Goal: Check status

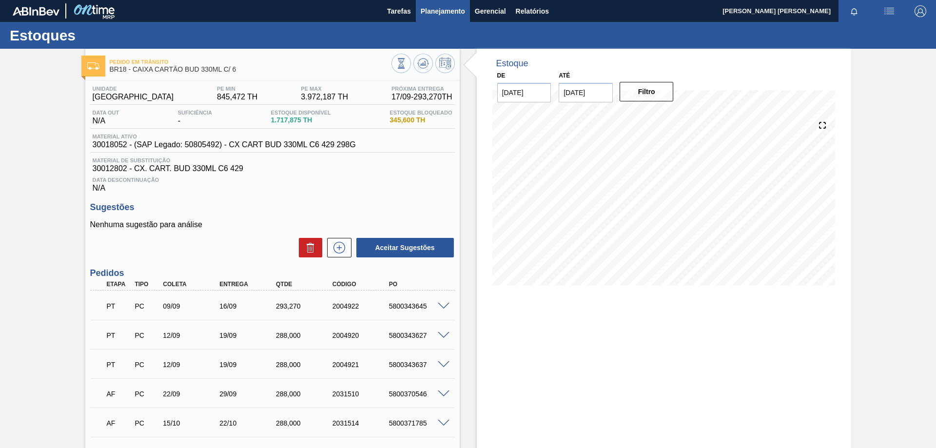
click at [428, 18] on button "Planejamento" at bounding box center [443, 11] width 54 height 22
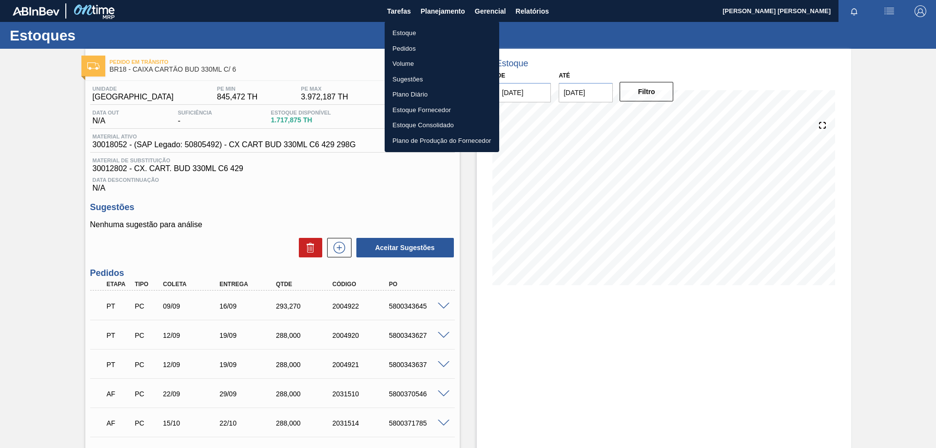
click at [407, 49] on li "Pedidos" at bounding box center [442, 49] width 115 height 16
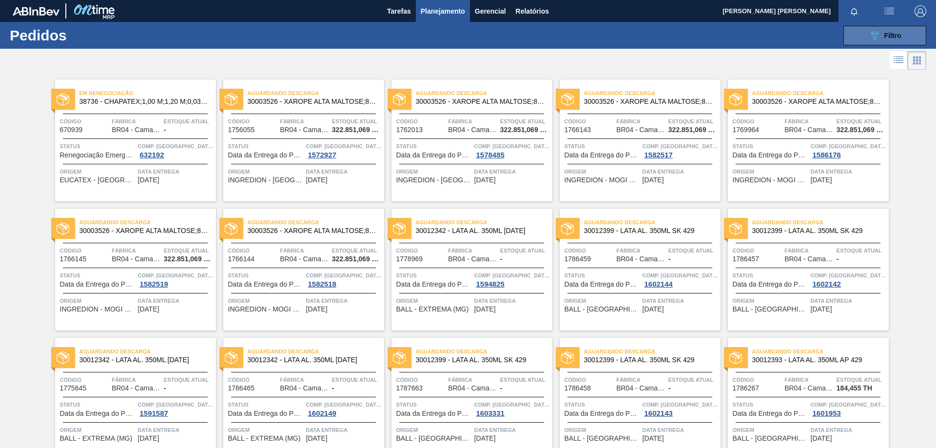
click at [877, 36] on icon "089F7B8B-B2A5-4AFE-B5C0-19BA573D28AC" at bounding box center [875, 36] width 12 height 12
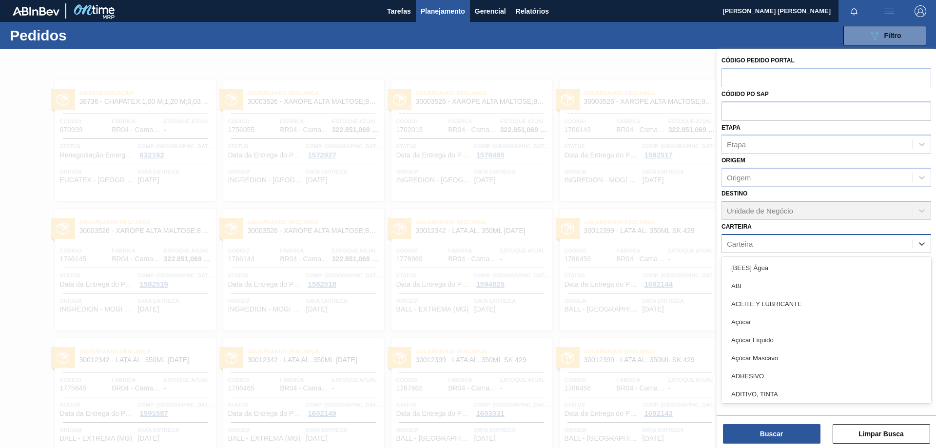
click at [744, 248] on div "Carteira" at bounding box center [740, 243] width 26 height 8
type input "rolha"
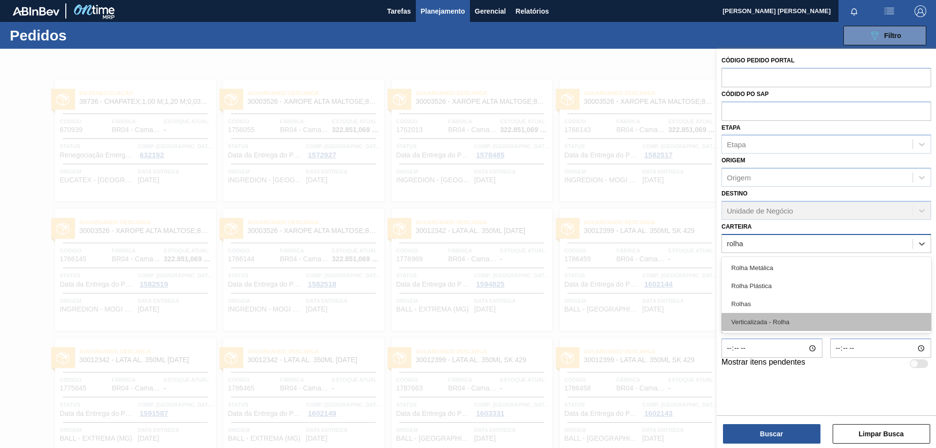
click at [794, 319] on div "Verticalizada - Rolha" at bounding box center [827, 322] width 210 height 18
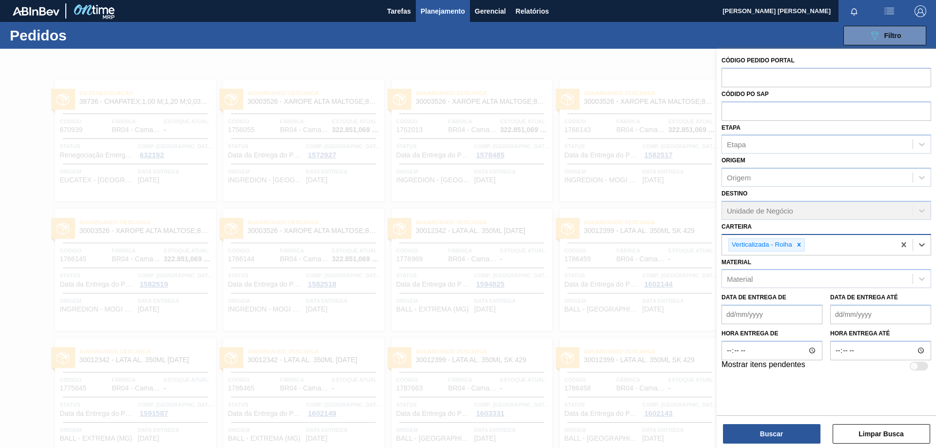
click at [823, 248] on div "Verticalizada - Rolha" at bounding box center [808, 245] width 173 height 20
type input "rolha"
click at [787, 273] on div "Rolha Metálica" at bounding box center [827, 270] width 210 height 18
type input "rolha"
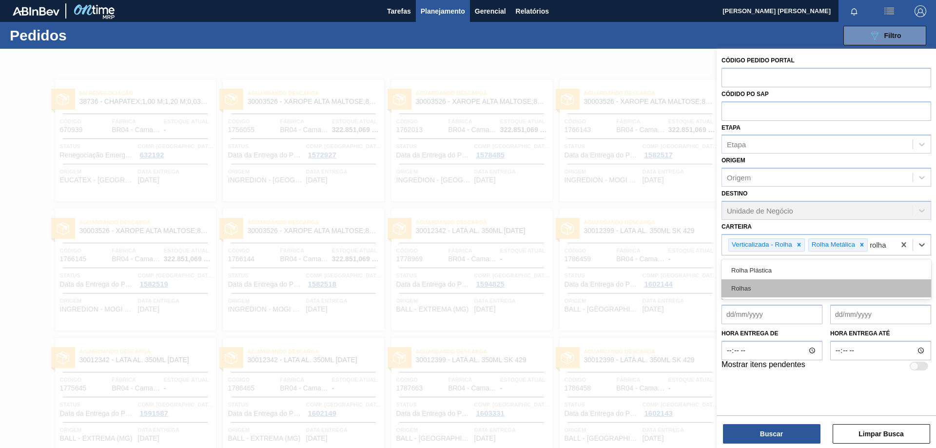
click at [807, 288] on div "Rolhas" at bounding box center [827, 288] width 210 height 18
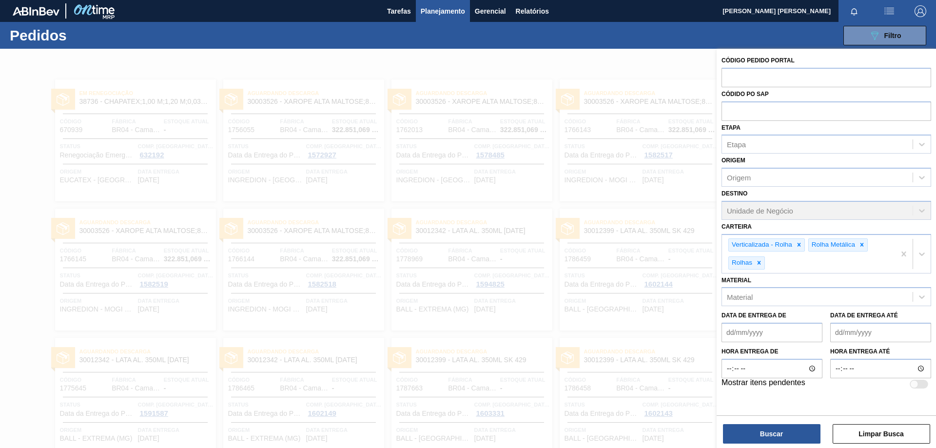
click at [788, 444] on div "Código Pedido Portal Códido PO SAP Etapa Etapa Origem Origem Destino Unidade de…" at bounding box center [826, 249] width 219 height 401
click at [772, 432] on button "Buscar" at bounding box center [772, 434] width 98 height 20
